Goal: Communication & Community: Answer question/provide support

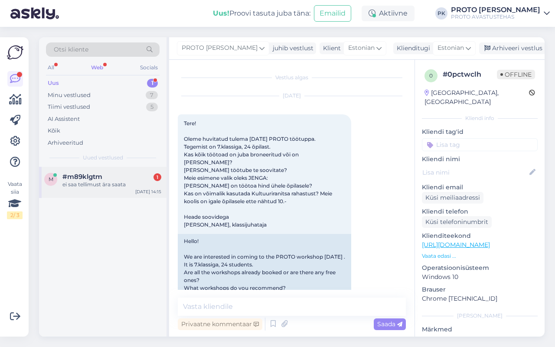
scroll to position [166, 0]
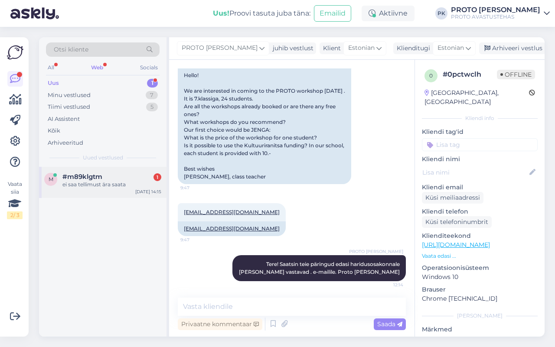
click at [90, 182] on div "ei saa tellimust ära saata" at bounding box center [111, 185] width 99 height 8
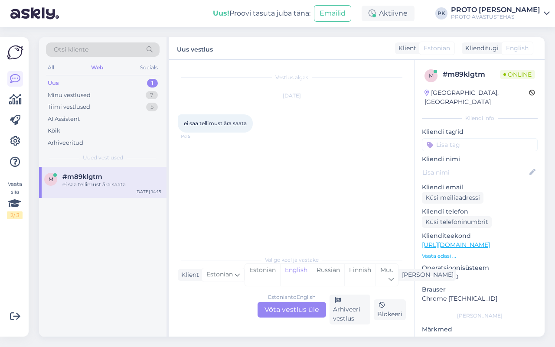
scroll to position [0, 0]
click at [294, 310] on div "Estonian to English Võta vestlus üle" at bounding box center [291, 310] width 68 height 16
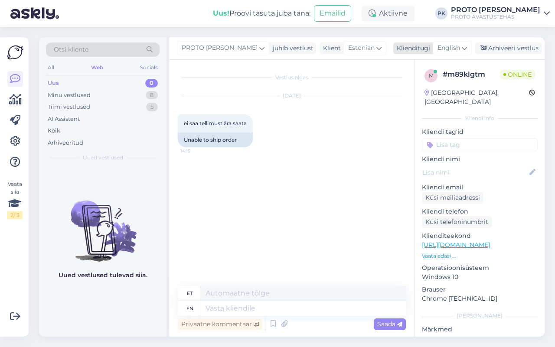
click at [443, 46] on span "English" at bounding box center [448, 48] width 23 height 10
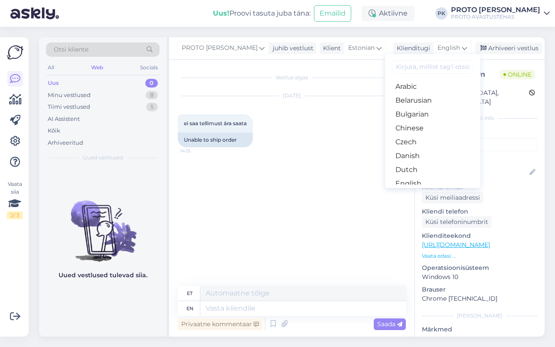
click at [408, 191] on link "Estonian" at bounding box center [432, 198] width 95 height 14
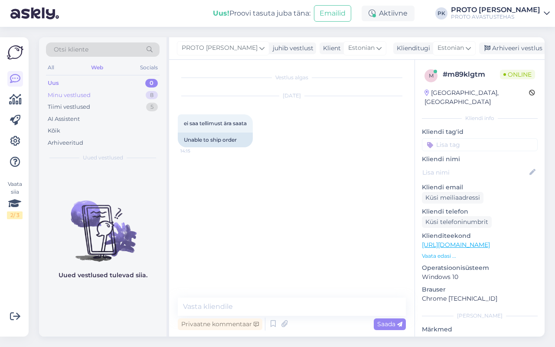
click at [59, 94] on div "Minu vestlused" at bounding box center [69, 95] width 43 height 9
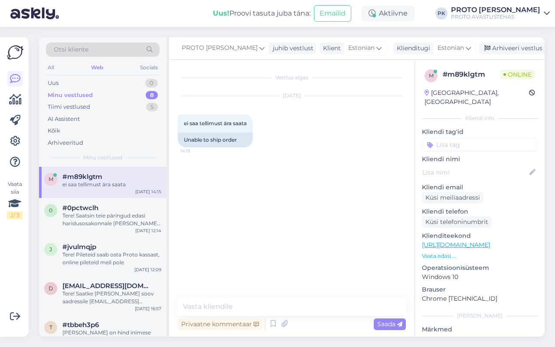
click at [213, 293] on div "Vestlus algas [DATE] ei saa tellimust ära saata 14:15 Unable to ship order Priv…" at bounding box center [291, 198] width 245 height 277
click at [206, 306] on textarea at bounding box center [292, 307] width 228 height 18
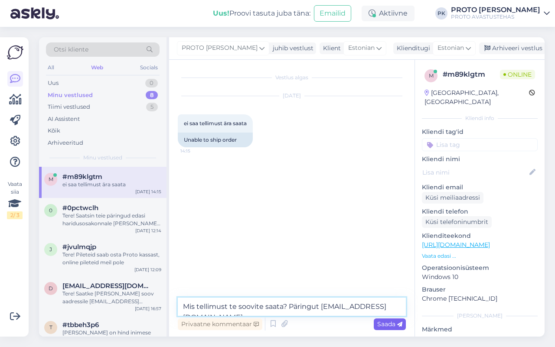
type textarea "Mis tellimust te soovite saata? Päringut [EMAIL_ADDRESS][DOMAIN_NAME]"
click at [385, 322] on span "Saada" at bounding box center [389, 324] width 25 height 8
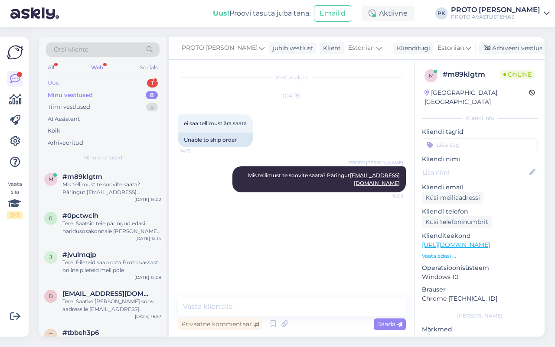
click at [53, 79] on div "Uus" at bounding box center [53, 83] width 11 height 9
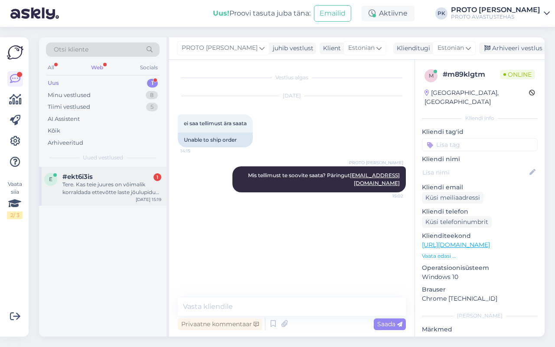
click at [92, 181] on div "Tere. Kas teie juures on võimalik korraldada ettevõtte laste jõulupidu? Lapsi o…" at bounding box center [111, 189] width 99 height 16
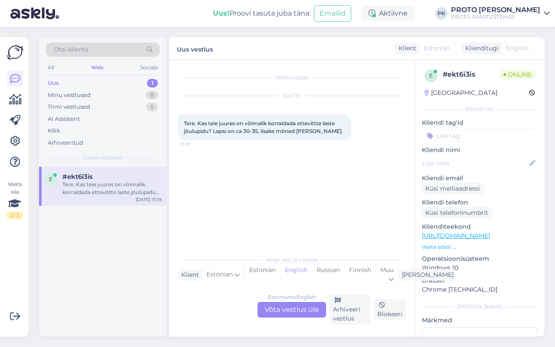
drag, startPoint x: 293, startPoint y: 311, endPoint x: 313, endPoint y: 300, distance: 23.3
click at [293, 310] on div "Estonian to English Võta vestlus üle" at bounding box center [291, 310] width 68 height 16
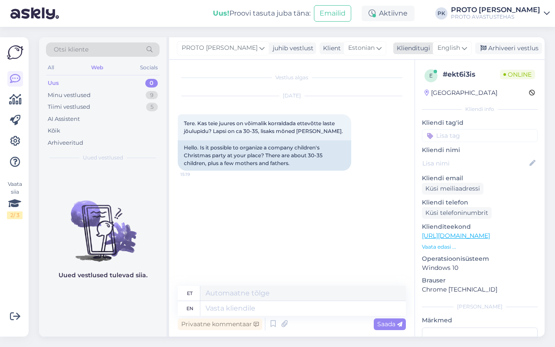
click at [454, 47] on span "English" at bounding box center [448, 48] width 23 height 10
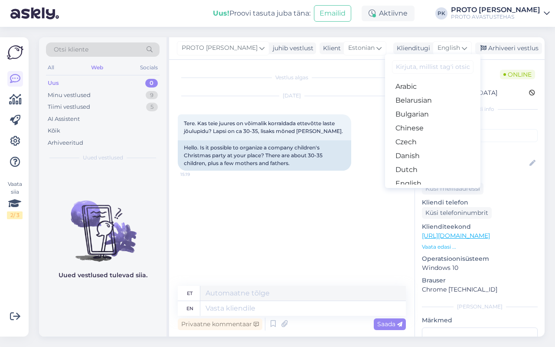
click at [406, 191] on link "Estonian" at bounding box center [432, 198] width 95 height 14
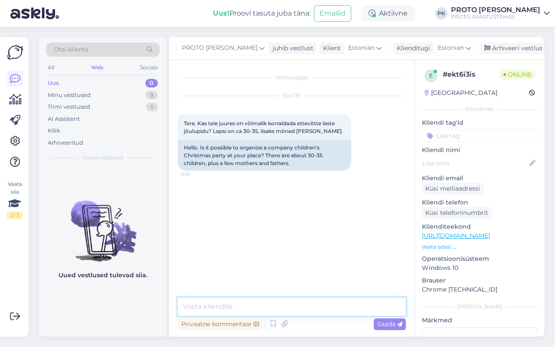
click at [217, 305] on textarea at bounding box center [292, 307] width 228 height 18
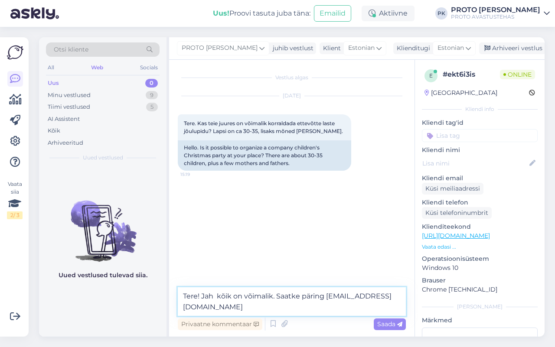
click at [342, 299] on textarea "Tere! Jah kõik on võimalik. Saatke päring [EMAIL_ADDRESS][DOMAIN_NAME]" at bounding box center [292, 301] width 228 height 29
type textarea "Tere! Jah kõik on võimalik. Saatke päring mis kuupäev jne [EMAIL_ADDRESS][DOMAI…"
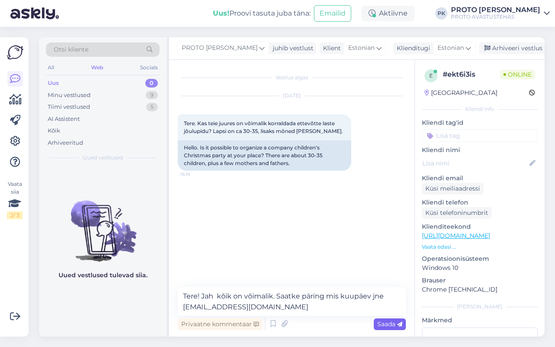
click at [391, 323] on span "Saada" at bounding box center [389, 324] width 25 height 8
